Goal: Task Accomplishment & Management: Complete application form

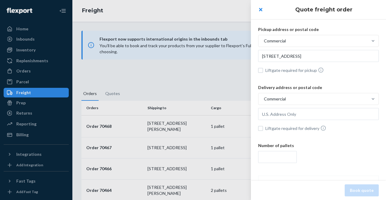
scroll to position [11, 0]
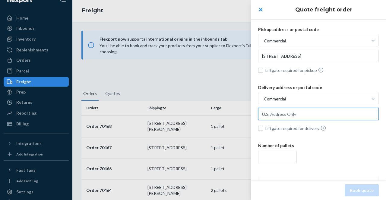
paste input "[STREET_ADDRESS][PERSON_NAME]"
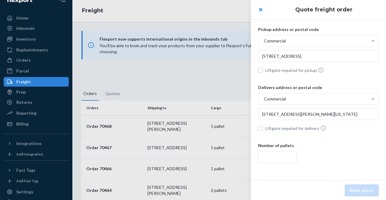
type input "[STREET_ADDRESS][PERSON_NAME][US_STATE]"
click at [266, 159] on input "number" at bounding box center [277, 157] width 39 height 12
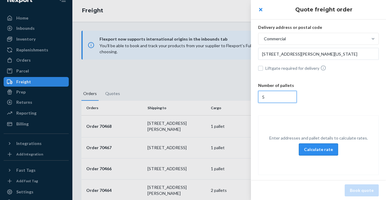
type input "5"
click at [317, 149] on button "Calculate rate" at bounding box center [318, 150] width 39 height 12
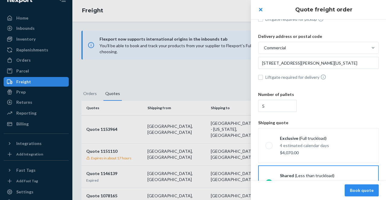
scroll to position [85, 0]
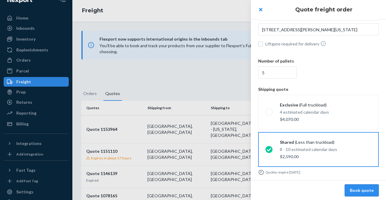
click at [360, 190] on button "Book quote" at bounding box center [362, 191] width 34 height 12
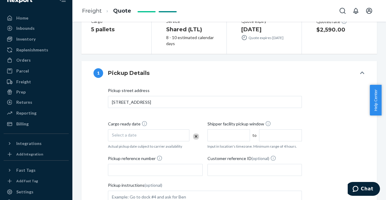
scroll to position [90, 0]
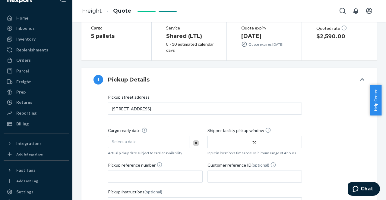
click at [125, 141] on span "Select a date" at bounding box center [124, 141] width 25 height 5
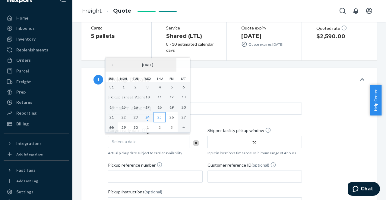
click at [159, 118] on abbr "25" at bounding box center [159, 117] width 4 height 5
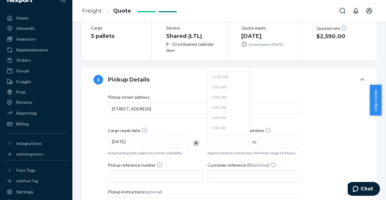
click at [218, 142] on input "text" at bounding box center [228, 142] width 43 height 12
type input "10:00 AM"
click at [274, 144] on input "2:00 PM" at bounding box center [280, 142] width 43 height 12
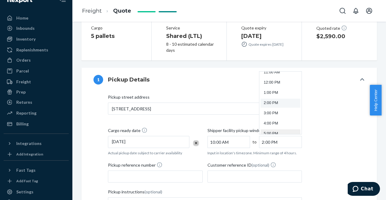
click at [272, 132] on li "5:00 PM" at bounding box center [280, 134] width 40 height 9
type input "5:00 PM"
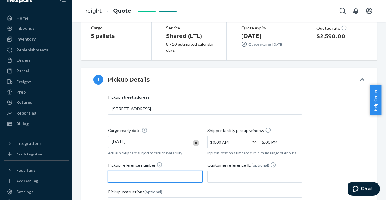
click at [136, 172] on input "Pickup reference number" at bounding box center [155, 177] width 95 height 12
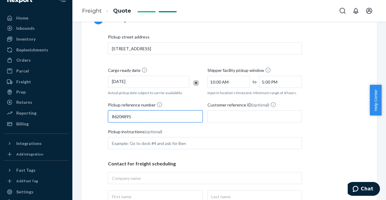
scroll to position [181, 0]
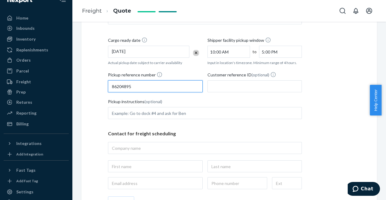
type input "86204895"
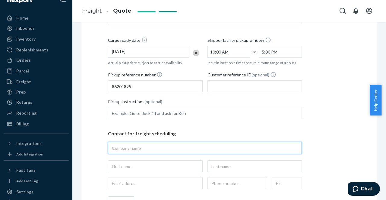
click at [133, 149] on input "text" at bounding box center [205, 148] width 194 height 12
type input "flexport"
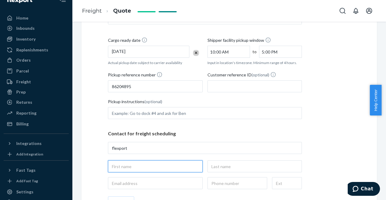
type input "flexport, [STREET_ADDRESS]"
click at [121, 168] on input "text" at bounding box center [155, 167] width 95 height 12
type input "[PERSON_NAME]"
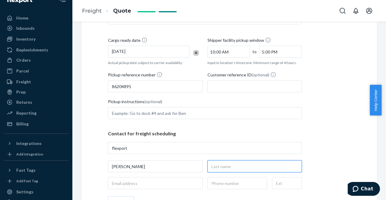
click at [232, 167] on input "text" at bounding box center [254, 167] width 95 height 12
type input "[PERSON_NAME]"
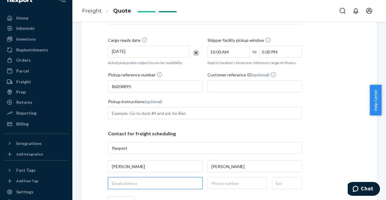
click at [143, 184] on input "email" at bounding box center [155, 184] width 95 height 12
type input "[EMAIL_ADDRESS][DOMAIN_NAME]"
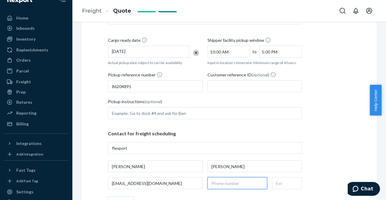
click at [232, 185] on input "text" at bounding box center [237, 184] width 60 height 12
type input "[PHONE_NUMBER]"
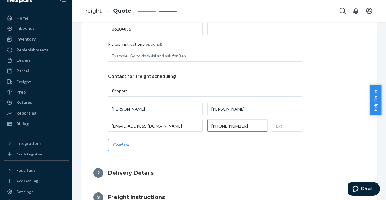
scroll to position [241, 0]
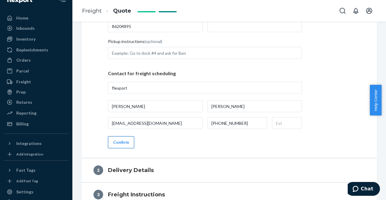
click at [127, 145] on button "Confirm" at bounding box center [121, 143] width 26 height 12
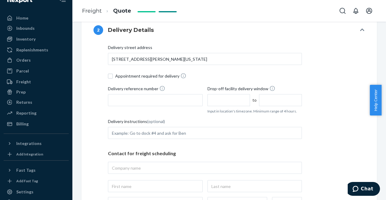
scroll to position [151, 0]
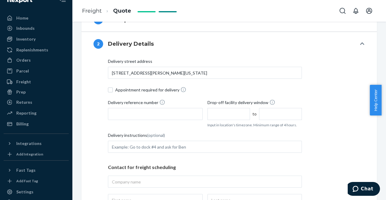
click at [130, 106] on span "Delivery reference number" at bounding box center [136, 103] width 57 height 9
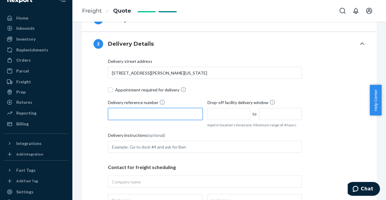
click at [130, 108] on input "Delivery reference number" at bounding box center [155, 114] width 95 height 12
type input "86204895"
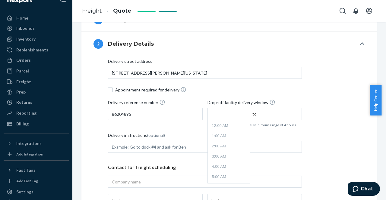
click at [224, 115] on input "text" at bounding box center [228, 114] width 43 height 12
type input "10:00 AM"
click at [264, 113] on input "2:00 PM" at bounding box center [280, 114] width 43 height 12
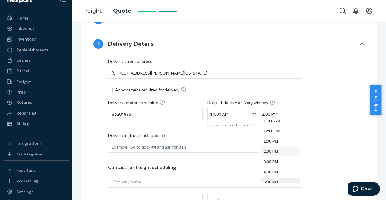
click at [271, 181] on li "5:00 PM" at bounding box center [280, 182] width 40 height 9
type input "5:00 PM"
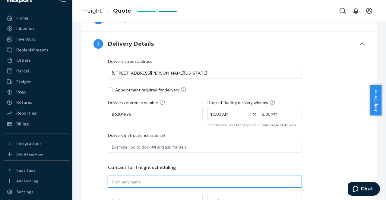
click at [126, 183] on input "text" at bounding box center [205, 182] width 194 height 12
click at [132, 184] on input "text" at bounding box center [205, 182] width 194 height 12
paste input "The Citizenry inc - Soho"
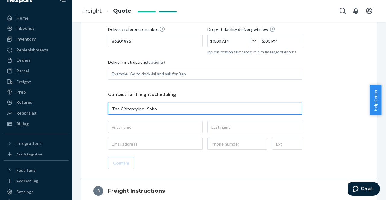
scroll to position [241, 0]
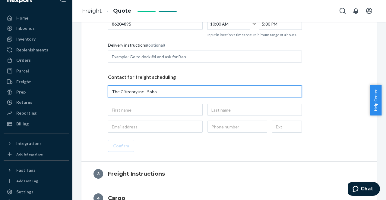
type input "The Citizenry inc - Soho"
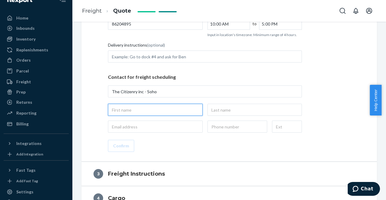
type input "The Citizenry inc - Soho, [STREET_ADDRESS][PERSON_NAME][US_STATE]"
click at [122, 109] on input "text" at bounding box center [155, 110] width 95 height 12
type input "the citizenry"
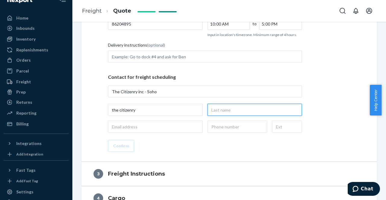
click at [216, 111] on input "text" at bounding box center [254, 110] width 95 height 12
type input "inc"
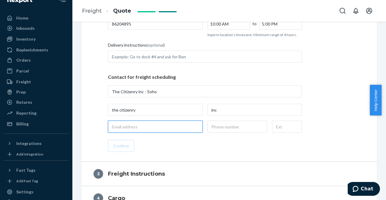
click at [145, 127] on input "email" at bounding box center [155, 127] width 95 height 12
paste input "coreyehearthavenlycom"
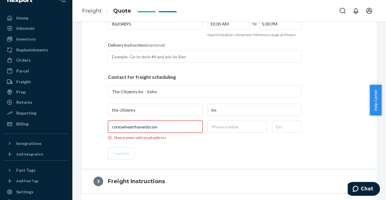
click at [134, 126] on input "coreyehearthavenlycom" at bounding box center [155, 127] width 95 height 12
click at [124, 127] on input "coreyehearthavenlycom" at bounding box center [155, 127] width 95 height 12
click at [152, 127] on input "coreye@hearthavenlycom" at bounding box center [155, 127] width 95 height 12
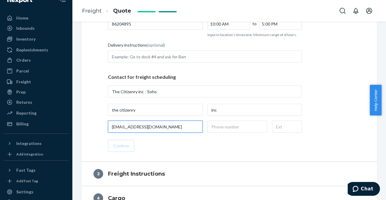
type input "[EMAIL_ADDRESS][DOMAIN_NAME]"
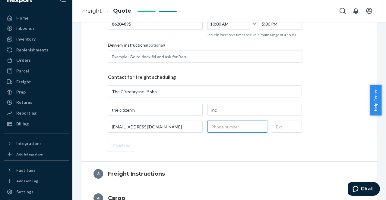
click at [211, 128] on input "text" at bounding box center [237, 127] width 60 height 12
type input "[PHONE_NUMBER]"
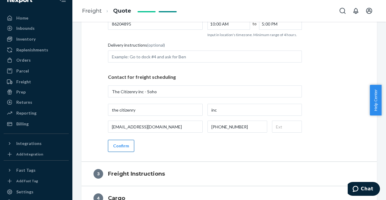
click at [120, 145] on button "Confirm" at bounding box center [121, 146] width 26 height 12
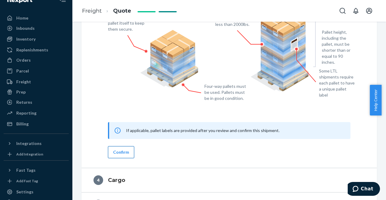
click at [125, 153] on button "Confirm" at bounding box center [121, 153] width 26 height 12
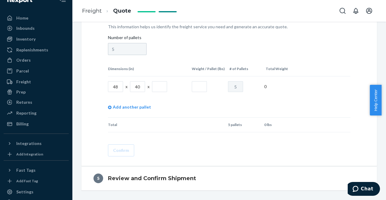
scroll to position [233, 0]
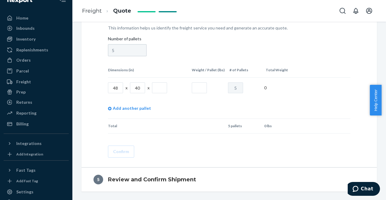
click at [157, 90] on input "text" at bounding box center [159, 88] width 15 height 11
type input "66"
click at [198, 86] on input "text" at bounding box center [199, 88] width 15 height 11
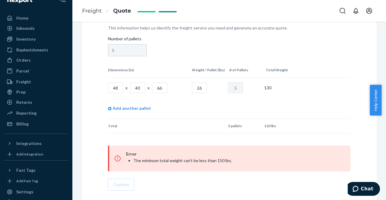
type input "2"
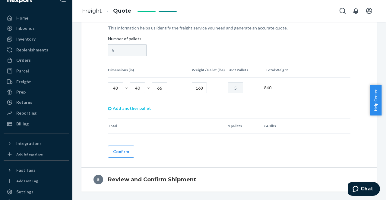
type input "168"
click at [131, 108] on link "Add another pallet" at bounding box center [129, 108] width 43 height 21
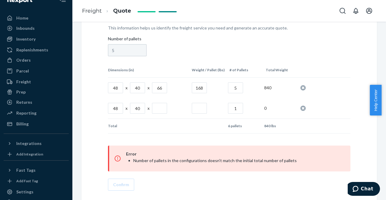
click at [237, 86] on input "5" at bounding box center [235, 88] width 15 height 11
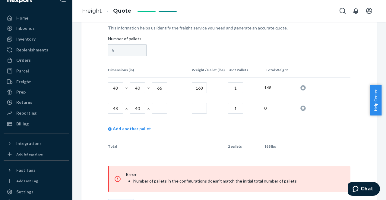
type input "1"
click at [162, 106] on input "text" at bounding box center [159, 108] width 15 height 11
type input "44"
click at [195, 106] on input "text" at bounding box center [199, 108] width 15 height 11
type input "313"
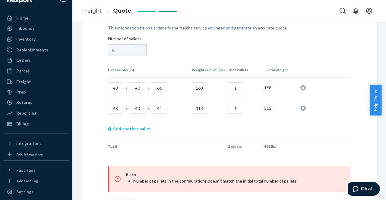
click at [130, 129] on link "Add another pallet" at bounding box center [129, 129] width 43 height 21
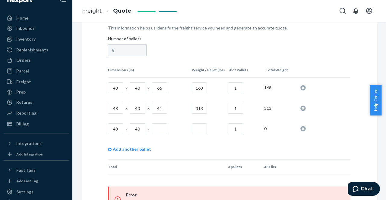
click at [160, 128] on input "text" at bounding box center [159, 129] width 15 height 11
type input "51"
click at [195, 127] on input "text" at bounding box center [199, 129] width 15 height 11
type input "225"
click at [140, 149] on link "Add another pallet" at bounding box center [129, 149] width 43 height 21
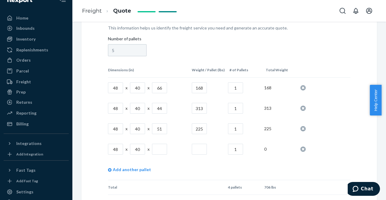
click at [159, 148] on input "text" at bounding box center [159, 149] width 15 height 11
type input "64"
click at [195, 149] on input "text" at bounding box center [199, 149] width 15 height 11
type input "194"
click at [133, 170] on link "Add another pallet" at bounding box center [129, 170] width 43 height 21
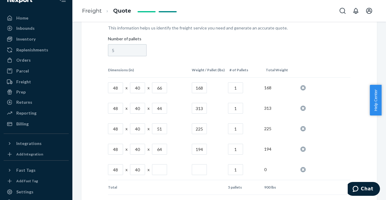
click at [159, 170] on input "text" at bounding box center [159, 170] width 15 height 11
type input "64"
click at [197, 169] on input "text" at bounding box center [199, 170] width 15 height 11
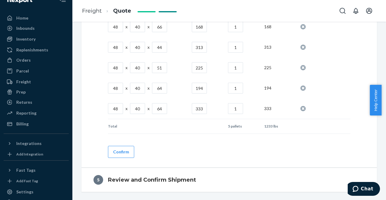
scroll to position [295, 0]
type input "333"
click at [124, 152] on button "Confirm" at bounding box center [121, 152] width 26 height 12
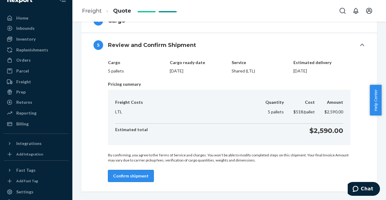
click at [141, 175] on button "Confirm shipment" at bounding box center [131, 176] width 46 height 12
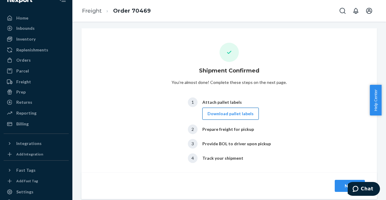
click at [231, 114] on button "Download pallet labels" at bounding box center [230, 114] width 56 height 12
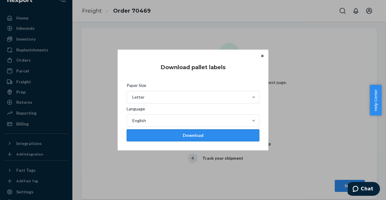
click at [217, 138] on div "Download" at bounding box center [193, 136] width 122 height 6
click at [263, 56] on icon "Close" at bounding box center [262, 56] width 2 height 4
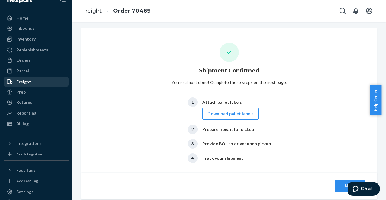
click at [26, 85] on div "Freight" at bounding box center [23, 82] width 15 height 6
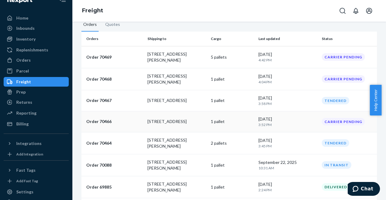
scroll to position [60, 0]
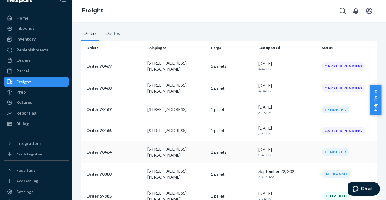
click at [177, 147] on p "[STREET_ADDRESS][PERSON_NAME]" at bounding box center [176, 153] width 59 height 12
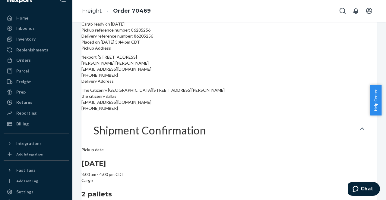
scroll to position [90, 0]
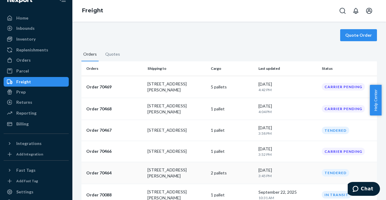
scroll to position [30, 0]
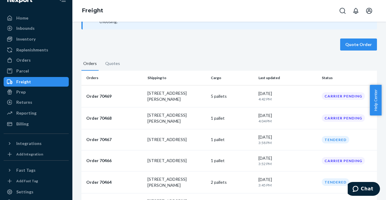
click at [116, 158] on p "Order 70466" at bounding box center [114, 161] width 56 height 6
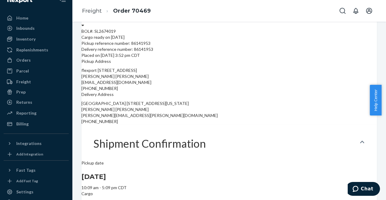
scroll to position [38, 0]
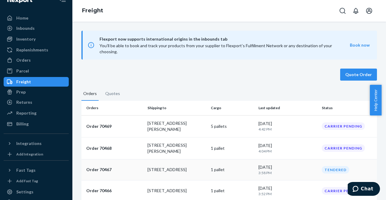
click at [105, 167] on p "Order 70467" at bounding box center [114, 170] width 56 height 6
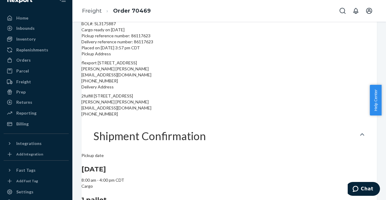
scroll to position [60, 0]
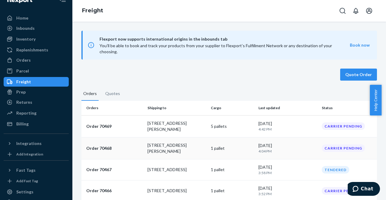
click at [133, 146] on p "Order 70468" at bounding box center [114, 149] width 56 height 6
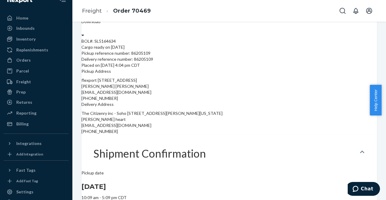
scroll to position [60, 0]
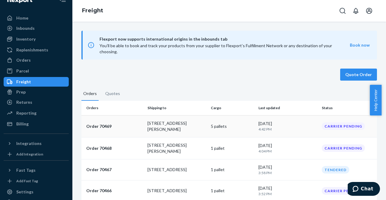
click at [148, 121] on p "[STREET_ADDRESS][PERSON_NAME]" at bounding box center [176, 127] width 59 height 12
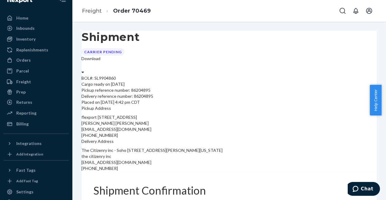
scroll to position [30, 0]
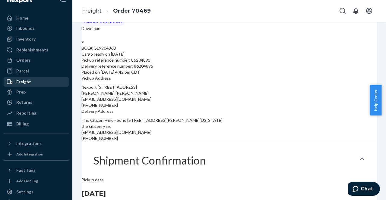
click at [29, 82] on div "Freight" at bounding box center [23, 82] width 15 height 6
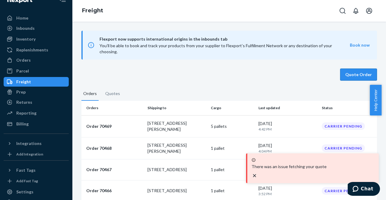
click at [363, 69] on button "Quote Order" at bounding box center [358, 75] width 37 height 12
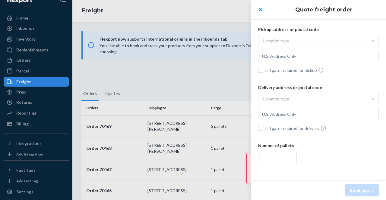
click at [277, 39] on div "Location type" at bounding box center [276, 41] width 26 height 6
click at [233, 41] on input "Location type" at bounding box center [233, 41] width 0 height 0
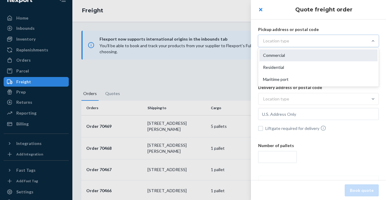
click at [279, 53] on div "Commercial" at bounding box center [318, 55] width 118 height 12
click at [233, 41] on input "option Commercial focused, 1 of 3. 3 results available. Use Up and Down to choo…" at bounding box center [233, 41] width 0 height 0
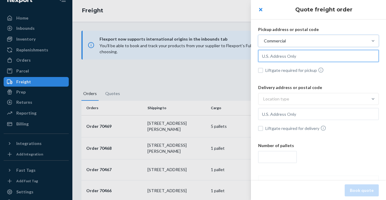
click at [277, 57] on input "text" at bounding box center [318, 56] width 121 height 12
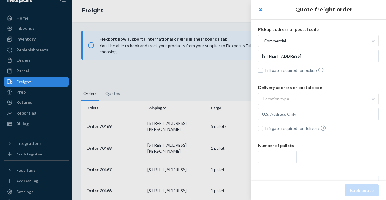
type input "[STREET_ADDRESS]"
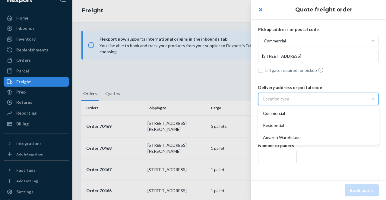
click at [280, 98] on div "Location type" at bounding box center [276, 99] width 26 height 6
click at [233, 99] on input "option Commercial focused, 1 of 3. 3 results available. Use Up and Down to choo…" at bounding box center [233, 99] width 0 height 0
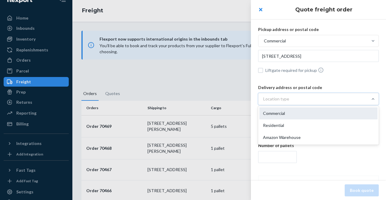
click at [282, 113] on div "Commercial" at bounding box center [318, 114] width 118 height 12
click at [233, 99] on input "option Commercial focused, 1 of 3. 3 results available. Use Up and Down to choo…" at bounding box center [233, 99] width 0 height 0
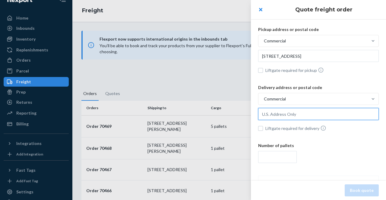
click at [274, 115] on input "text" at bounding box center [318, 114] width 121 height 12
click at [318, 115] on input "[STREET_ADDRESS]" at bounding box center [318, 114] width 121 height 12
click at [335, 117] on input "[STREET_ADDRESS]" at bounding box center [318, 114] width 121 height 12
drag, startPoint x: 334, startPoint y: 114, endPoint x: 290, endPoint y: 116, distance: 44.4
click at [290, 116] on input "[STREET_ADDRESS]" at bounding box center [318, 114] width 121 height 12
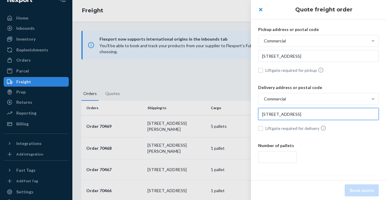
click at [319, 114] on input "[STREET_ADDRESS]" at bounding box center [318, 114] width 121 height 12
click at [339, 115] on input "[STREET_ADDRESS]" at bounding box center [318, 114] width 121 height 12
drag, startPoint x: 338, startPoint y: 115, endPoint x: 289, endPoint y: 115, distance: 49.1
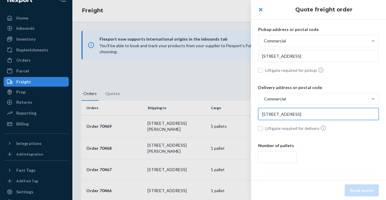
click at [289, 115] on input "[STREET_ADDRESS]" at bounding box center [318, 114] width 121 height 12
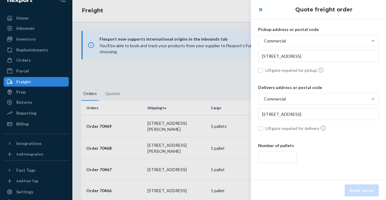
type input "[STREET_ADDRESS]"
click at [276, 156] on input "number" at bounding box center [277, 157] width 39 height 12
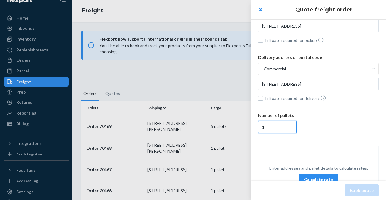
scroll to position [60, 0]
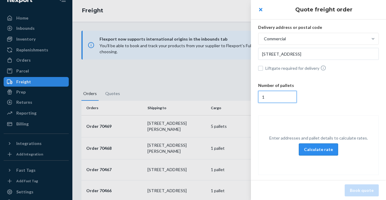
type input "1"
click at [314, 148] on button "Calculate rate" at bounding box center [318, 150] width 39 height 12
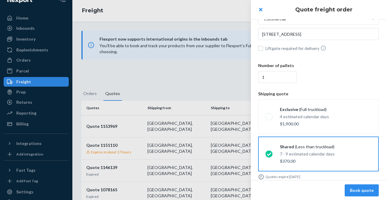
scroll to position [85, 0]
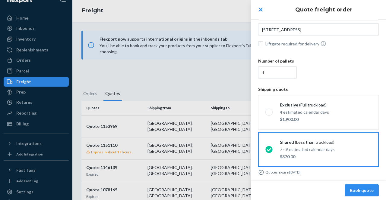
click at [364, 192] on button "Book quote" at bounding box center [362, 191] width 34 height 12
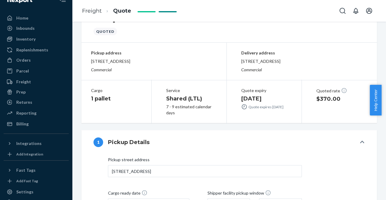
scroll to position [90, 0]
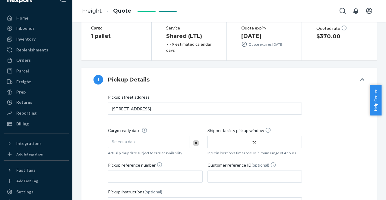
click at [145, 141] on div "Select a date" at bounding box center [148, 142] width 81 height 12
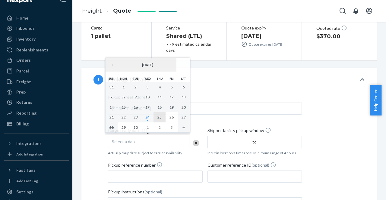
click at [159, 118] on abbr "25" at bounding box center [159, 117] width 4 height 5
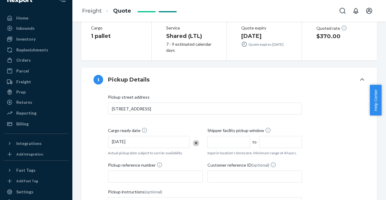
click at [221, 144] on input "text" at bounding box center [228, 142] width 43 height 12
type input "10:00 AM"
click at [268, 141] on input "2:00 PM" at bounding box center [280, 142] width 43 height 12
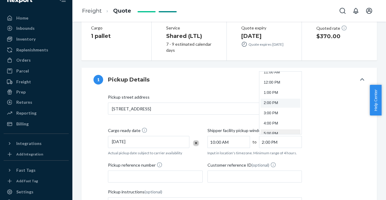
click at [269, 132] on li "5:00 PM" at bounding box center [280, 134] width 40 height 9
type input "5:00 PM"
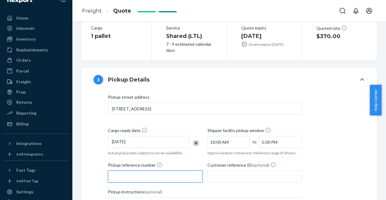
click at [121, 174] on input "Pickup reference number" at bounding box center [155, 177] width 95 height 12
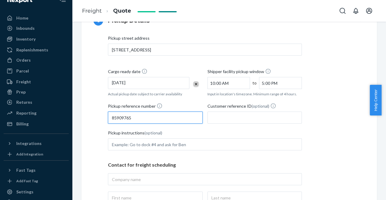
scroll to position [151, 0]
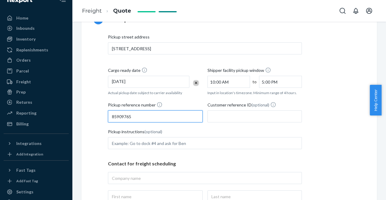
type input "85909765"
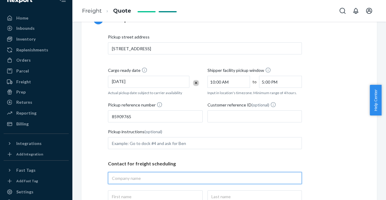
click at [118, 178] on input "text" at bounding box center [205, 178] width 194 height 12
type input "flexport"
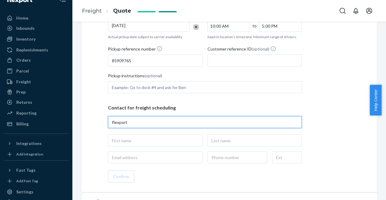
scroll to position [211, 0]
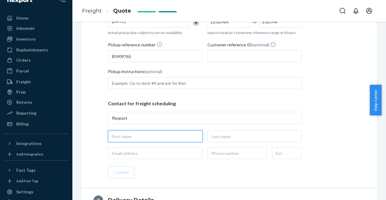
type input "flexport, [STREET_ADDRESS]"
click at [132, 138] on input "text" at bounding box center [155, 137] width 95 height 12
type input "[PERSON_NAME]"
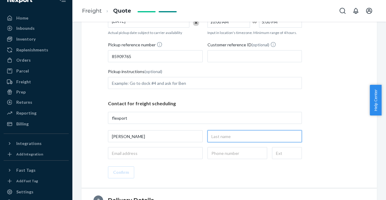
click at [223, 135] on input "text" at bounding box center [254, 137] width 95 height 12
type input "[PERSON_NAME]"
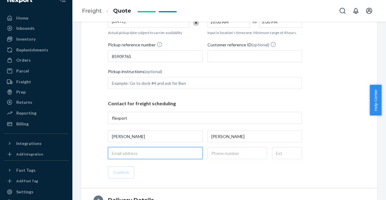
click at [126, 153] on input "email" at bounding box center [155, 153] width 95 height 12
type input "[EMAIL_ADDRESS][DOMAIN_NAME]"
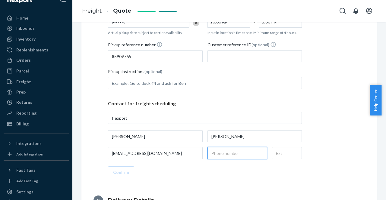
click at [212, 152] on input "text" at bounding box center [237, 153] width 60 height 12
type input "[PHONE_NUMBER]"
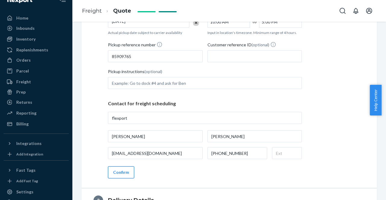
click at [117, 174] on button "Confirm" at bounding box center [121, 173] width 26 height 12
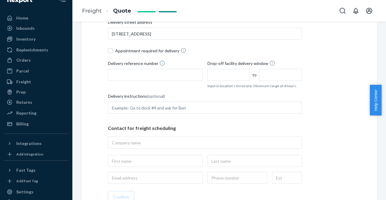
scroll to position [151, 0]
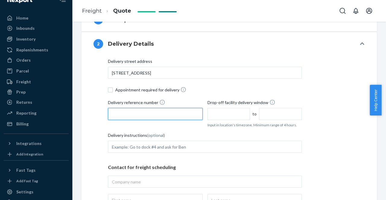
click at [124, 112] on input "Delivery reference number" at bounding box center [155, 114] width 95 height 12
type input "85909765"
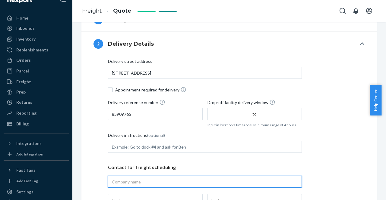
click at [131, 185] on input "text" at bounding box center [205, 182] width 194 height 12
type input "flexport"
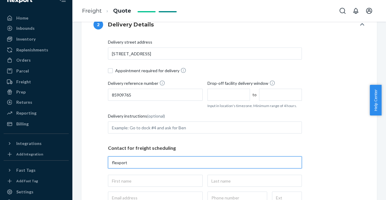
scroll to position [211, 0]
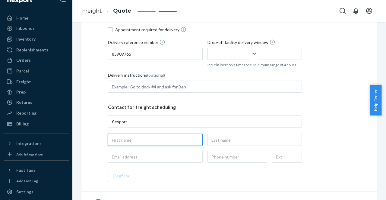
type input "flexport, [STREET_ADDRESS]"
click at [121, 143] on input "text" at bounding box center [155, 140] width 95 height 12
type input "xalina"
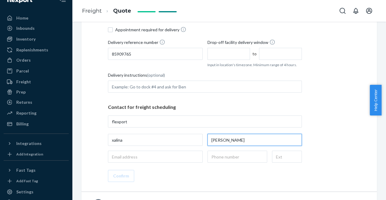
type input "[PERSON_NAME]"
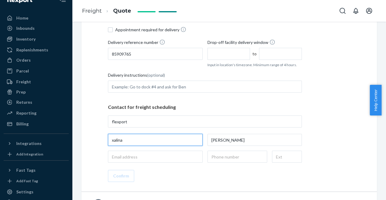
click at [124, 140] on input "xalina" at bounding box center [155, 140] width 95 height 12
type input "[PERSON_NAME]"
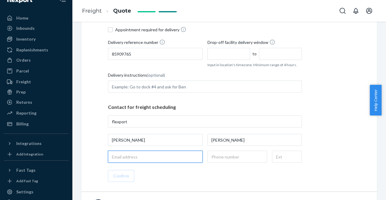
click at [148, 158] on input "email" at bounding box center [155, 157] width 95 height 12
type input "[EMAIL_ADDRESS][DOMAIN_NAME]"
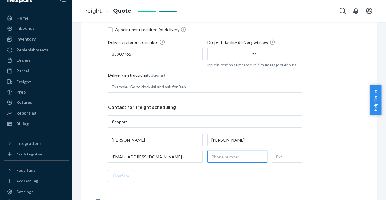
click at [224, 159] on input "text" at bounding box center [237, 157] width 60 height 12
type input "[PHONE_NUMBER]"
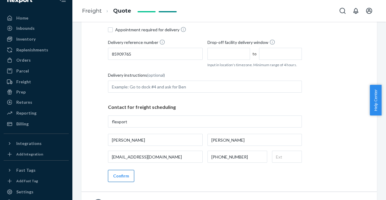
click at [127, 176] on button "Confirm" at bounding box center [121, 176] width 26 height 12
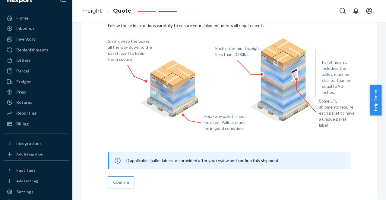
click at [116, 181] on button "Confirm" at bounding box center [121, 183] width 26 height 12
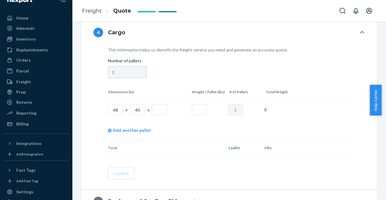
click at [159, 109] on input "text" at bounding box center [159, 110] width 15 height 11
type input "52"
click at [199, 111] on input "text" at bounding box center [199, 110] width 15 height 11
type input "230"
click at [118, 173] on button "Confirm" at bounding box center [121, 174] width 26 height 12
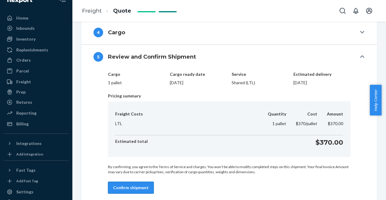
click at [136, 187] on button "Confirm shipment" at bounding box center [131, 188] width 46 height 12
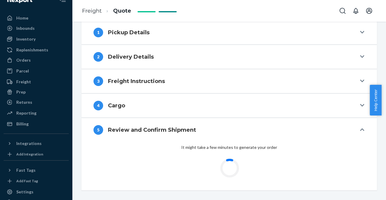
scroll to position [137, 0]
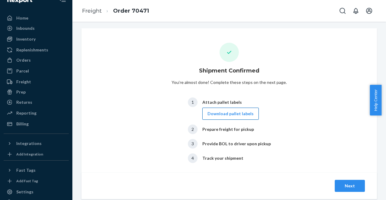
click at [242, 116] on button "Download pallet labels" at bounding box center [230, 114] width 56 height 12
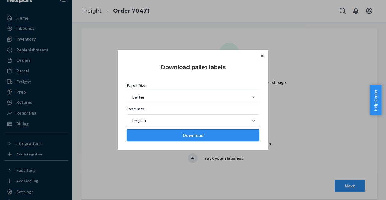
click at [198, 135] on div "Download" at bounding box center [193, 136] width 122 height 6
click at [262, 55] on icon "Close" at bounding box center [262, 56] width 2 height 4
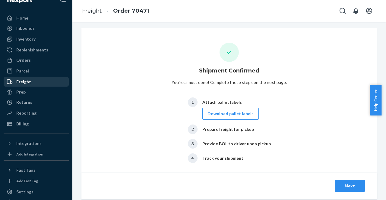
click at [24, 84] on div "Freight" at bounding box center [23, 82] width 15 height 6
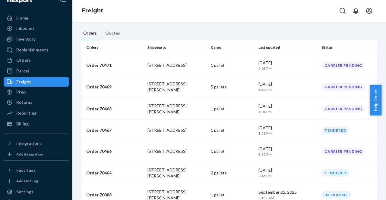
scroll to position [50, 0]
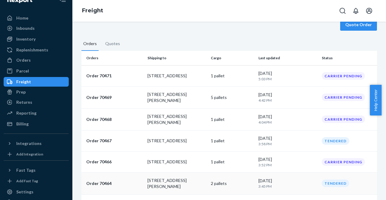
click at [300, 184] on p "3:45 PM" at bounding box center [287, 186] width 59 height 5
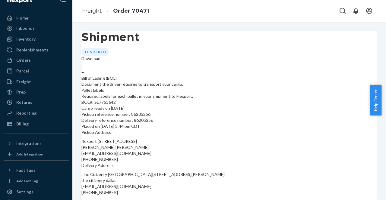
click at [100, 56] on div "Download" at bounding box center [90, 59] width 19 height 6
click at [193, 75] on div "Bill of Lading (BOL)" at bounding box center [137, 78] width 112 height 6
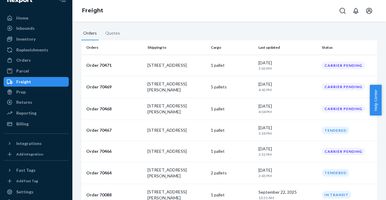
scroll to position [61, 0]
click at [199, 127] on p "[STREET_ADDRESS]" at bounding box center [176, 130] width 59 height 6
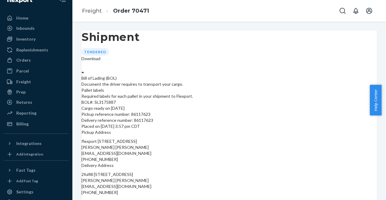
click at [100, 56] on div "Download" at bounding box center [90, 59] width 19 height 6
click at [193, 75] on div "Bill of Lading (BOL)" at bounding box center [137, 78] width 112 height 6
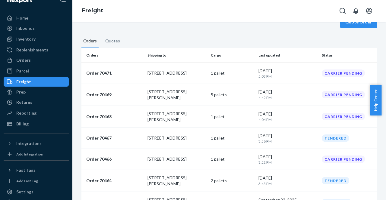
scroll to position [45, 0]
